Goal: Task Accomplishment & Management: Complete application form

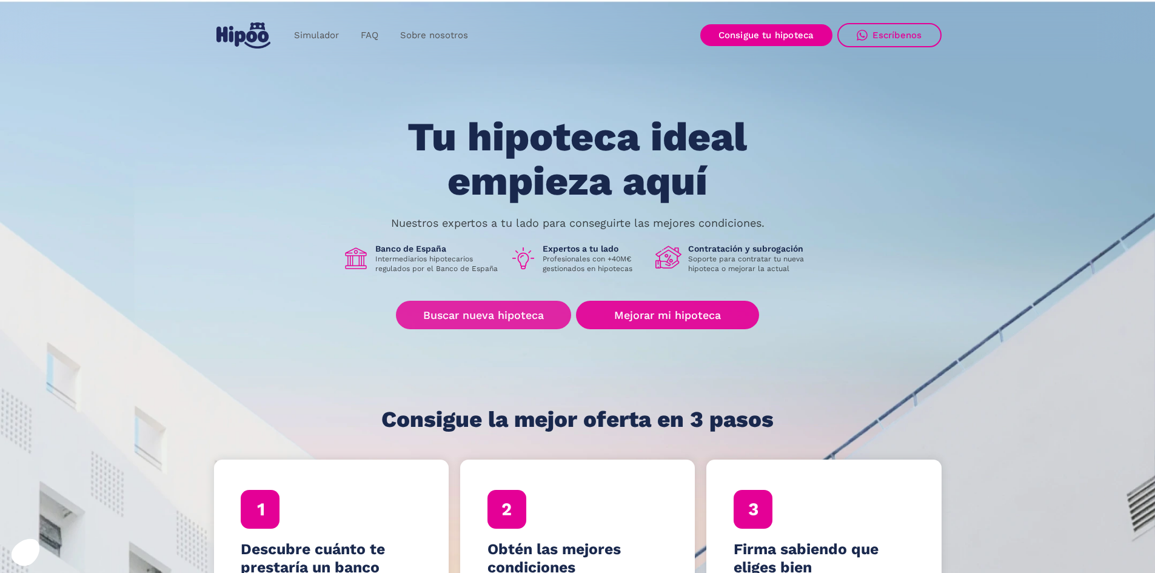
click at [503, 307] on link "Buscar nueva hipoteca" at bounding box center [483, 315] width 175 height 28
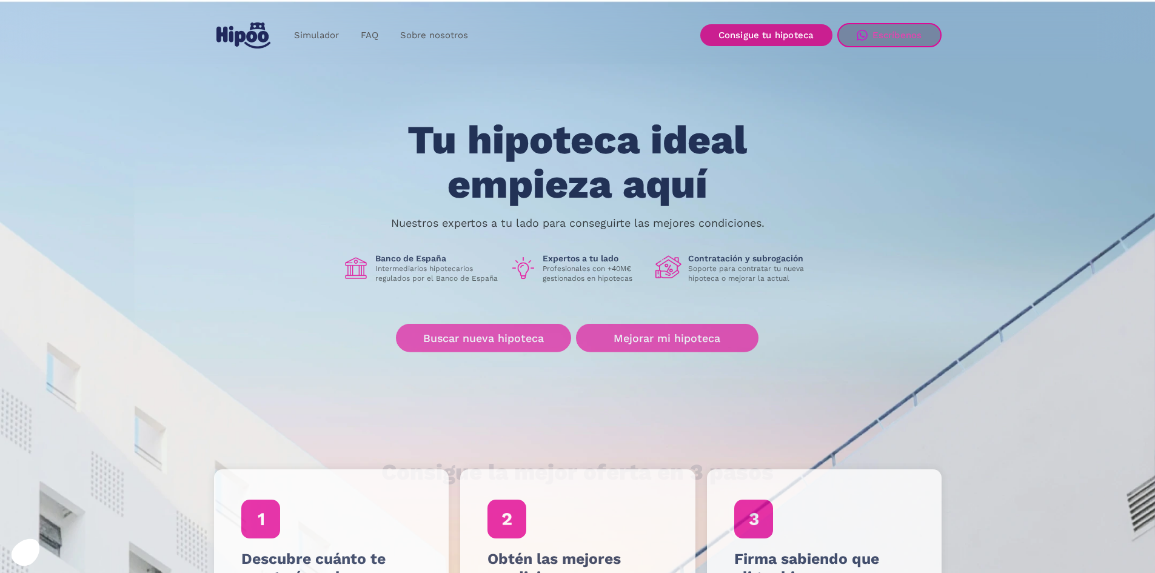
click at [790, 39] on link "Consigue tu hipoteca" at bounding box center [766, 35] width 132 height 22
